Goal: Task Accomplishment & Management: Use online tool/utility

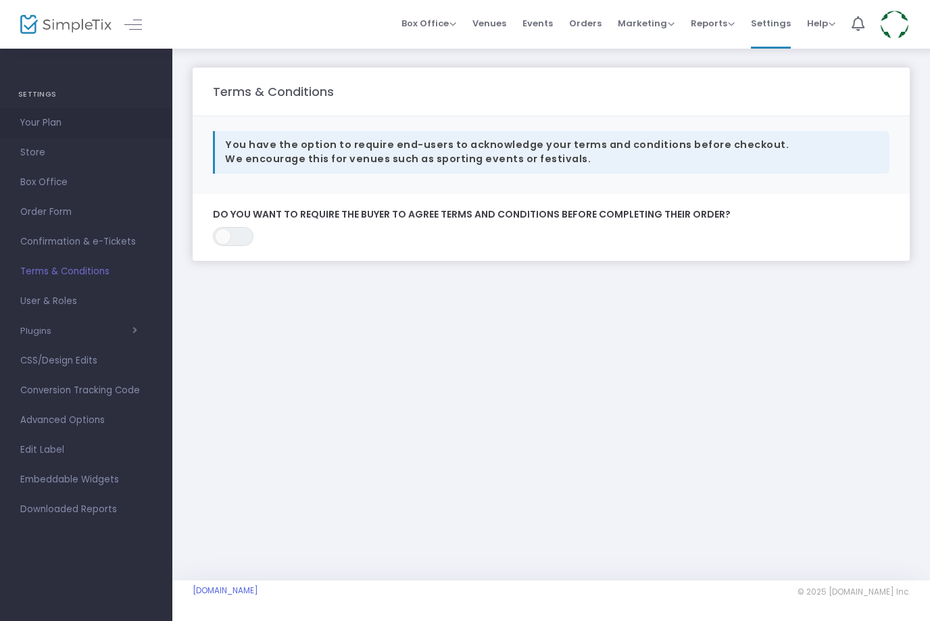
click at [72, 128] on span "Your Plan" at bounding box center [86, 123] width 132 height 18
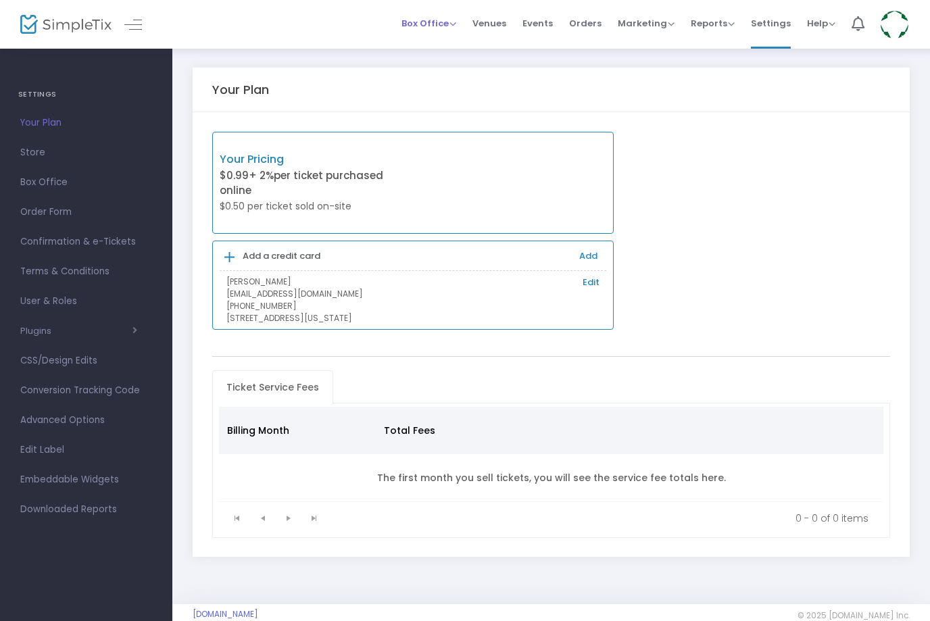
click at [419, 28] on span "Box Office" at bounding box center [428, 23] width 55 height 13
click at [453, 48] on li "Sell Tickets" at bounding box center [449, 45] width 97 height 26
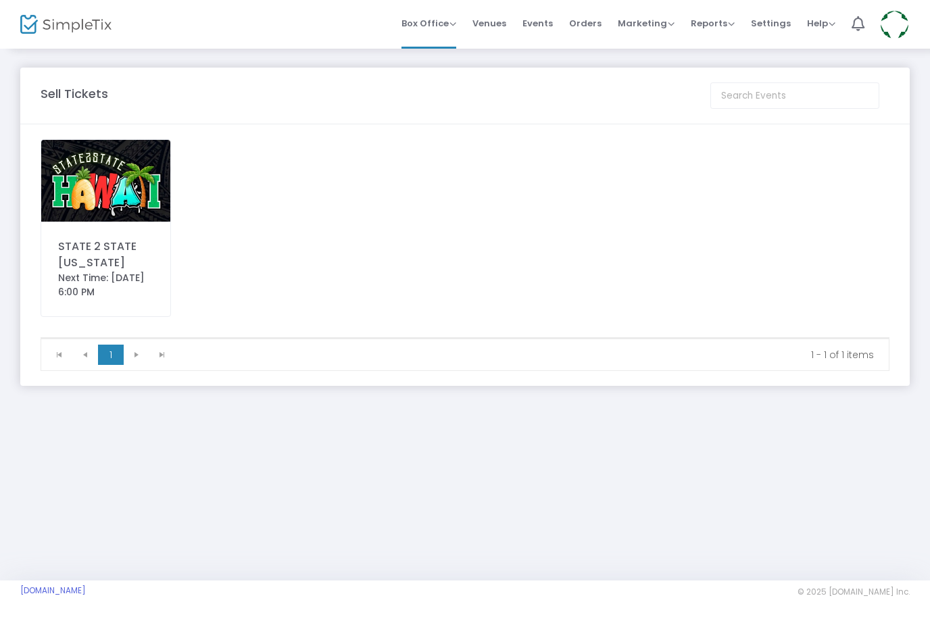
click at [123, 195] on img at bounding box center [105, 181] width 129 height 82
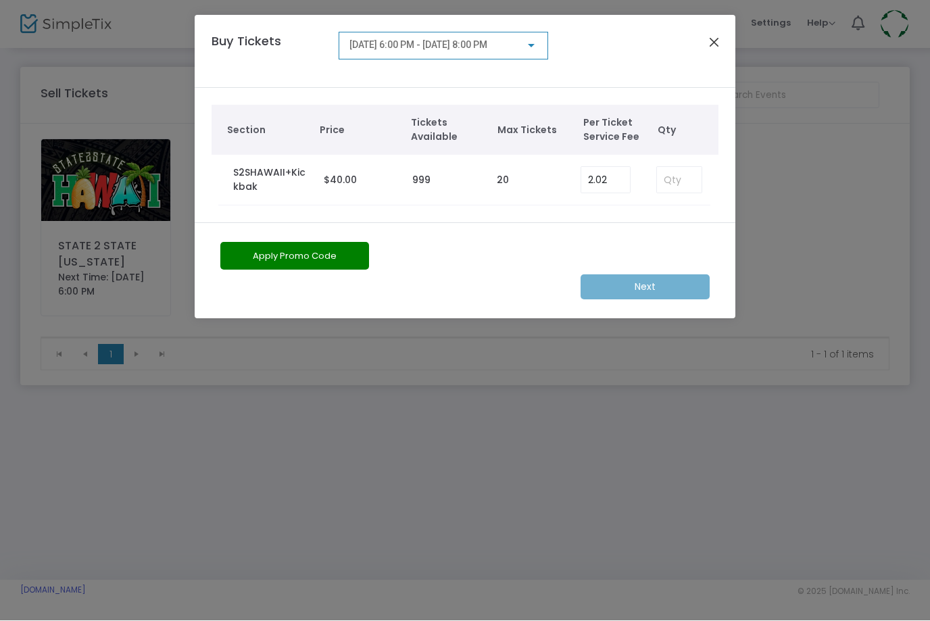
click at [720, 44] on button "Close" at bounding box center [714, 43] width 18 height 18
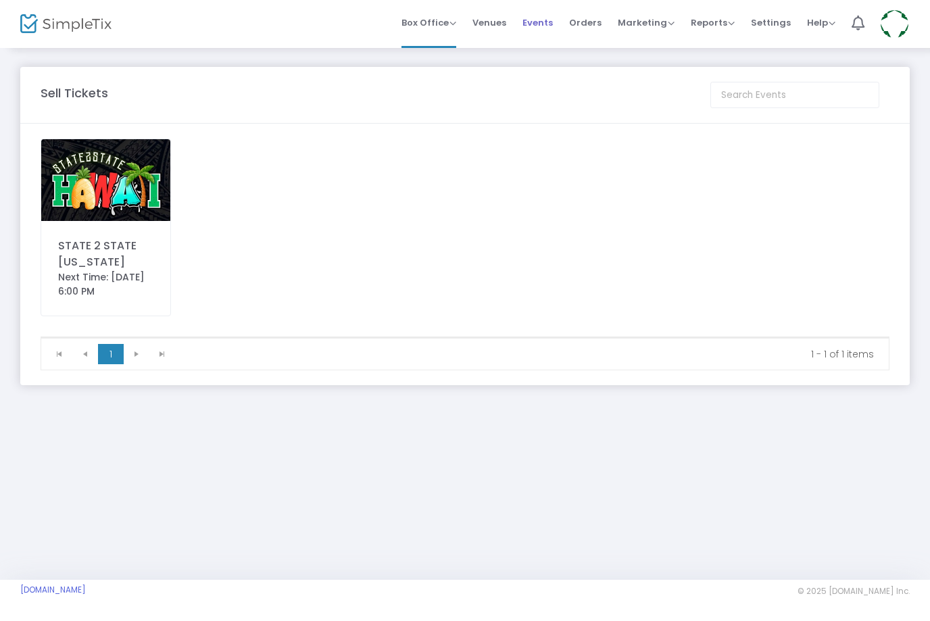
click at [549, 25] on span "Events" at bounding box center [537, 23] width 30 height 34
